Goal: Entertainment & Leisure: Consume media (video, audio)

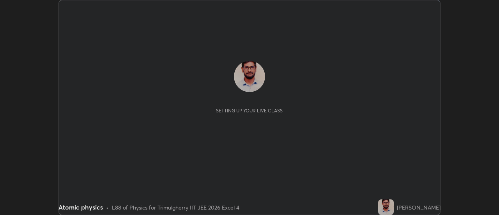
scroll to position [215, 498]
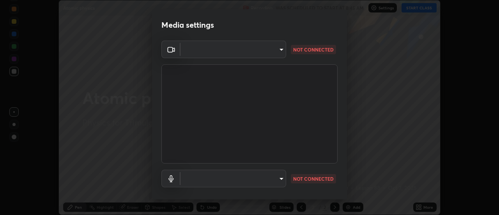
type input "6902ca3038821f55c4df2a0495699f13e7e90322c4f4812abaceda187b024753"
type input "469a3665f4292c170c483b27114565efa34eb94c9fcbd0e8006eedbdc914c50e"
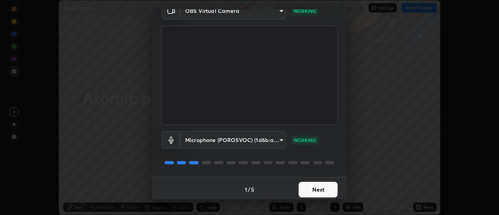
scroll to position [41, 0]
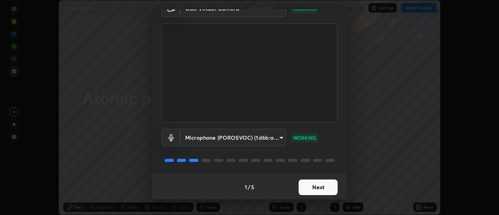
click at [315, 185] on button "Next" at bounding box center [317, 187] width 39 height 16
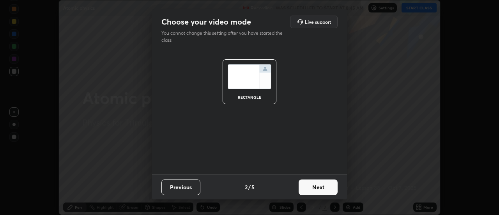
click at [320, 190] on button "Next" at bounding box center [317, 187] width 39 height 16
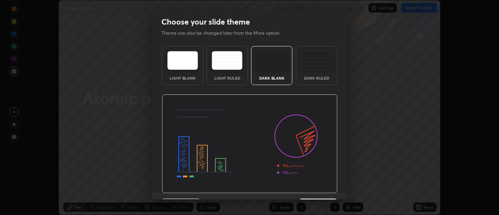
click at [318, 190] on img at bounding box center [250, 143] width 176 height 99
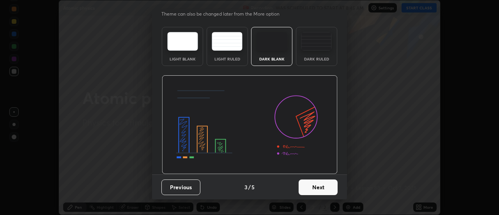
click at [315, 187] on button "Next" at bounding box center [317, 187] width 39 height 16
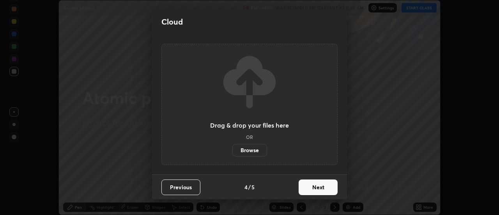
click at [318, 186] on button "Next" at bounding box center [317, 187] width 39 height 16
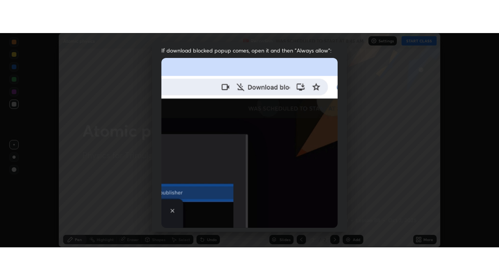
scroll to position [200, 0]
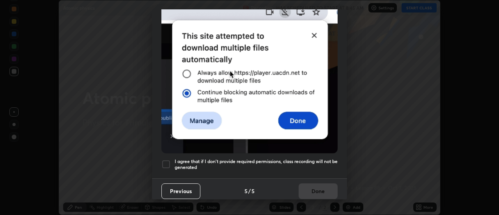
click at [171, 159] on div "I agree that if I don't provide required permissions, class recording will not …" at bounding box center [249, 163] width 176 height 9
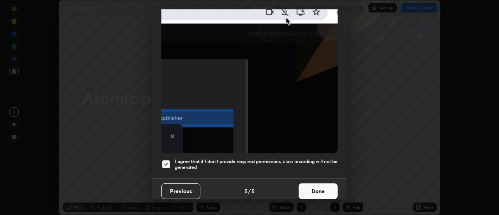
click at [312, 188] on button "Done" at bounding box center [317, 191] width 39 height 16
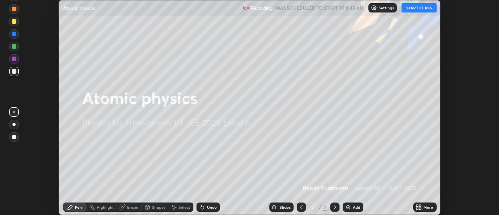
click at [419, 11] on button "START CLASS" at bounding box center [418, 7] width 35 height 9
click at [420, 203] on div "More" at bounding box center [424, 206] width 23 height 9
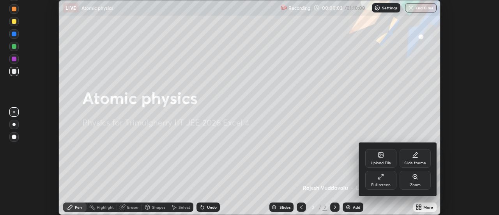
click at [388, 178] on div "Full screen" at bounding box center [380, 180] width 31 height 19
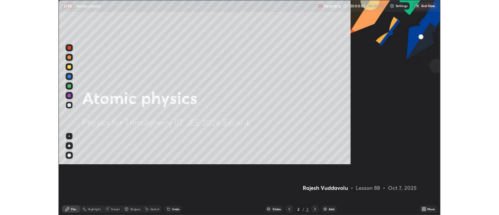
scroll to position [280, 499]
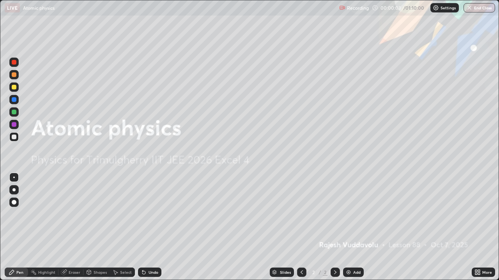
click at [354, 214] on div "Add" at bounding box center [356, 273] width 7 height 4
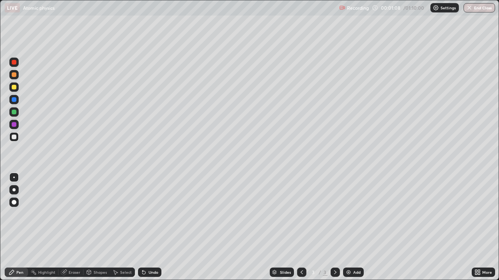
click at [479, 214] on icon at bounding box center [479, 274] width 2 height 2
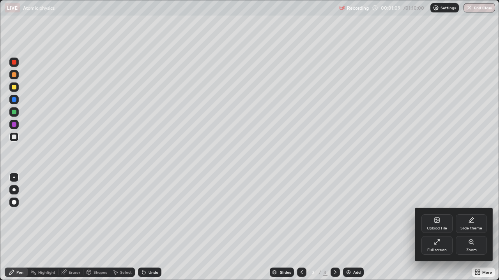
click at [436, 214] on div "Full screen" at bounding box center [436, 245] width 31 height 19
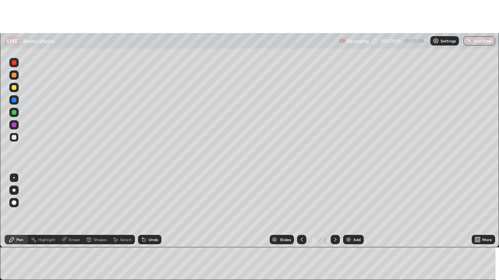
scroll to position [38735, 38451]
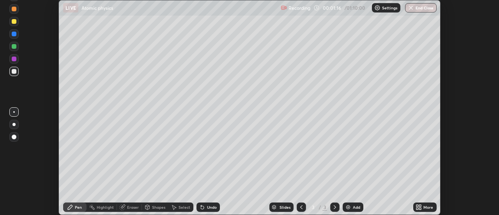
click at [423, 207] on div "More" at bounding box center [424, 206] width 23 height 9
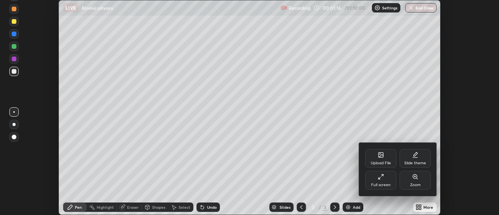
click at [383, 182] on div "Full screen" at bounding box center [380, 180] width 31 height 19
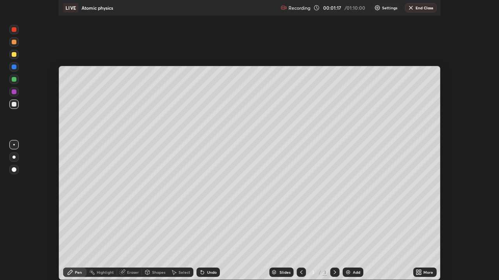
scroll to position [280, 499]
